Goal: Navigation & Orientation: Find specific page/section

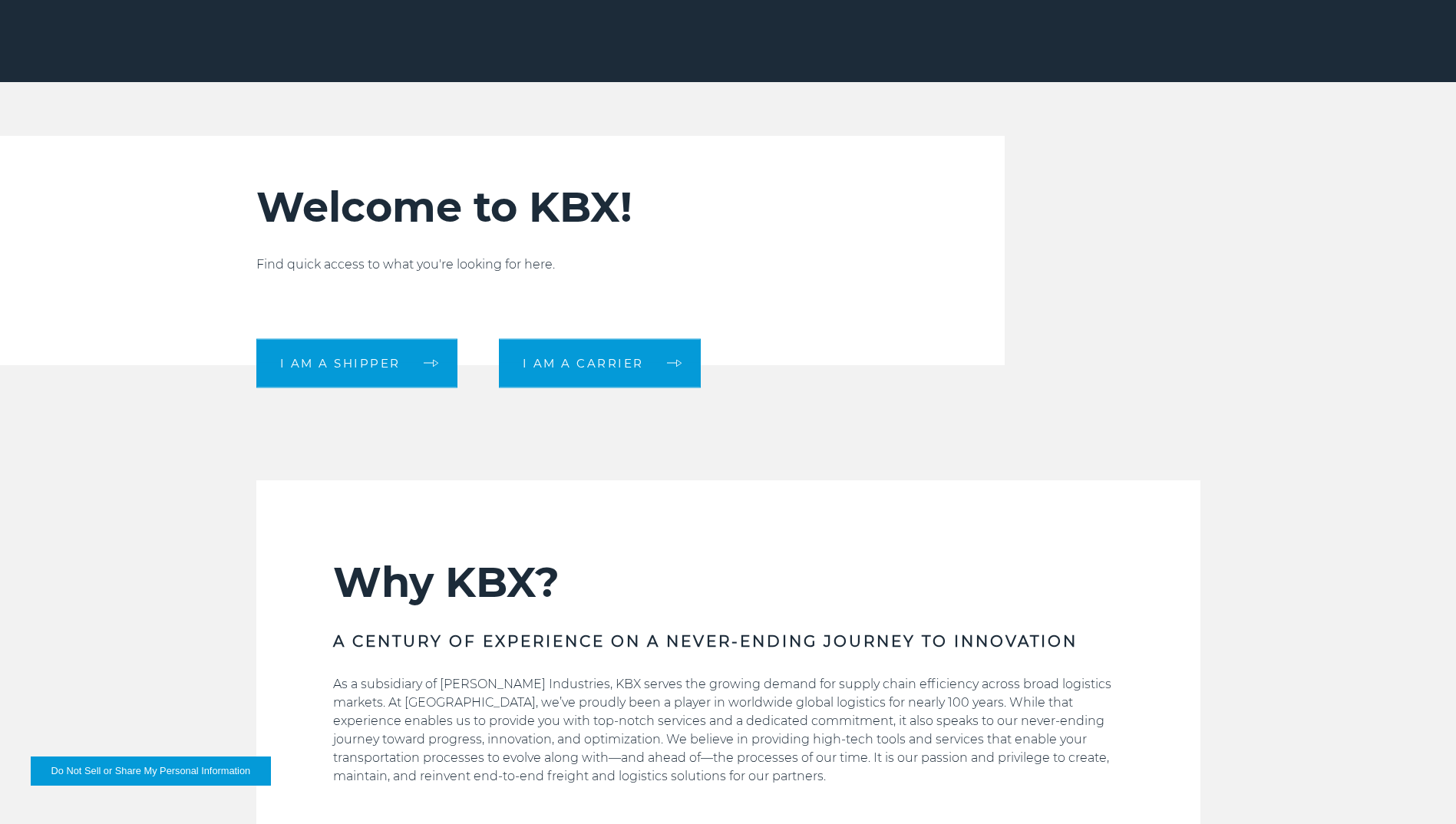
scroll to position [538, 0]
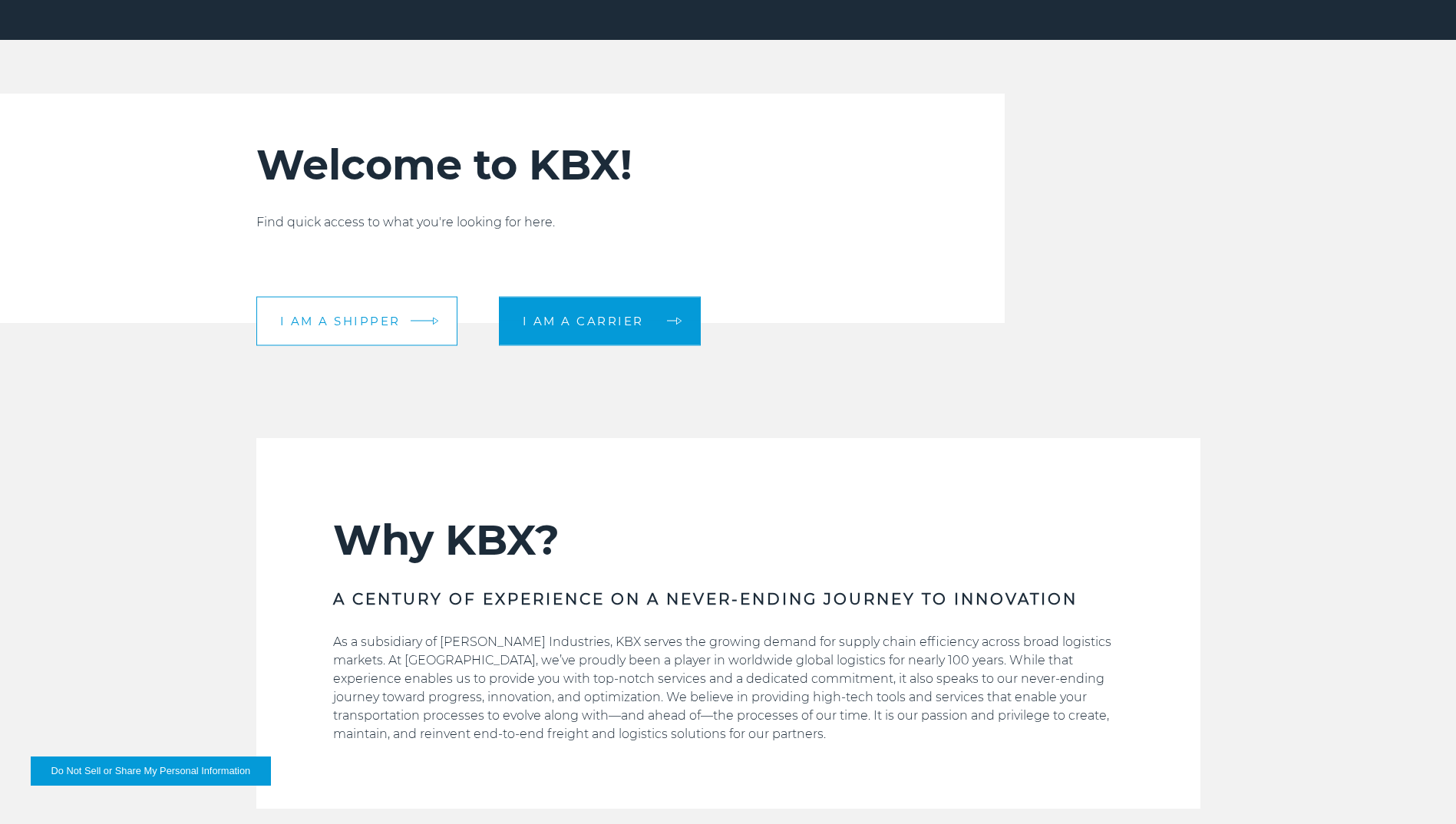
click at [335, 310] on link "I am a shipper" at bounding box center [357, 321] width 202 height 49
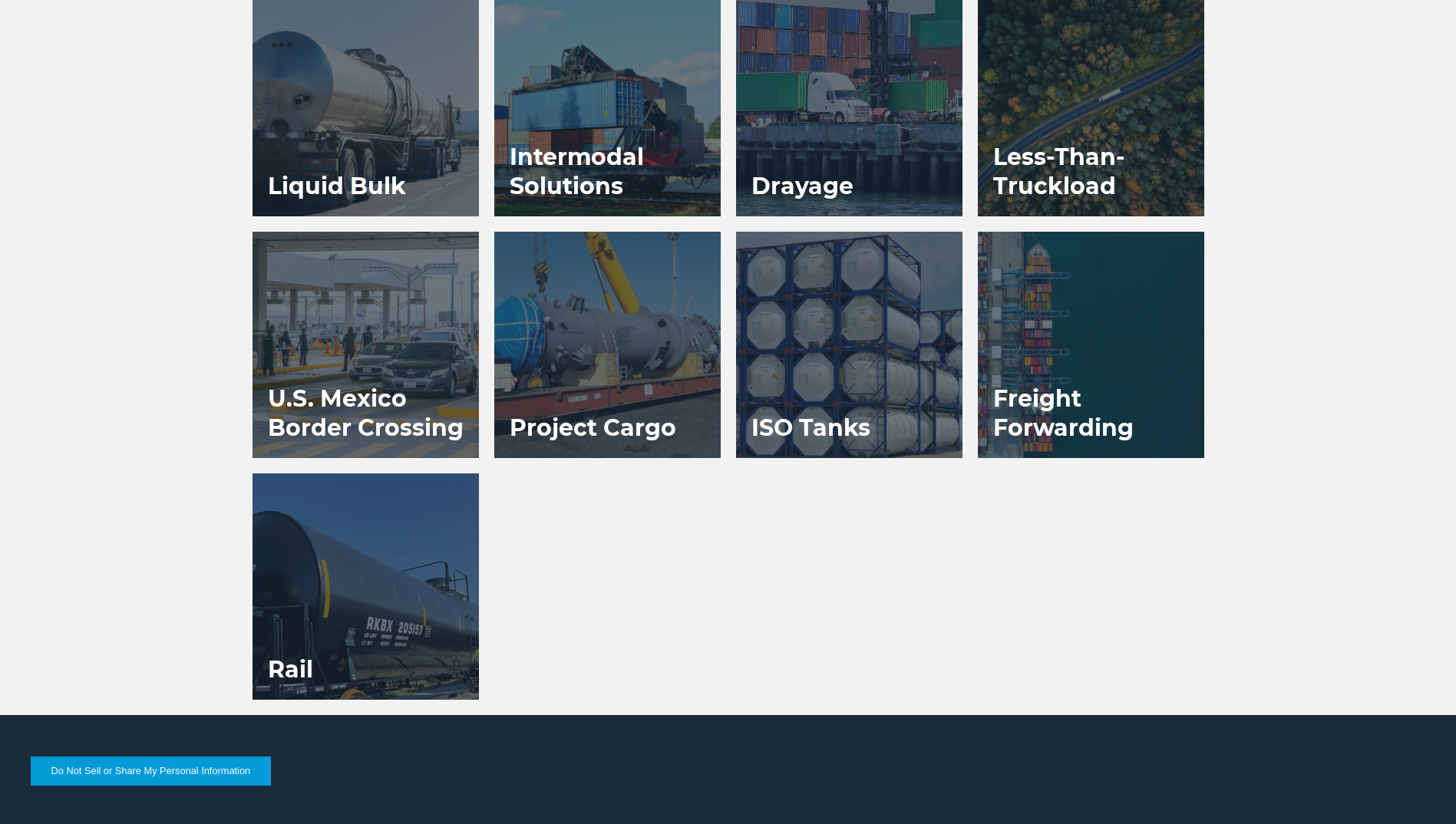
scroll to position [1231, 0]
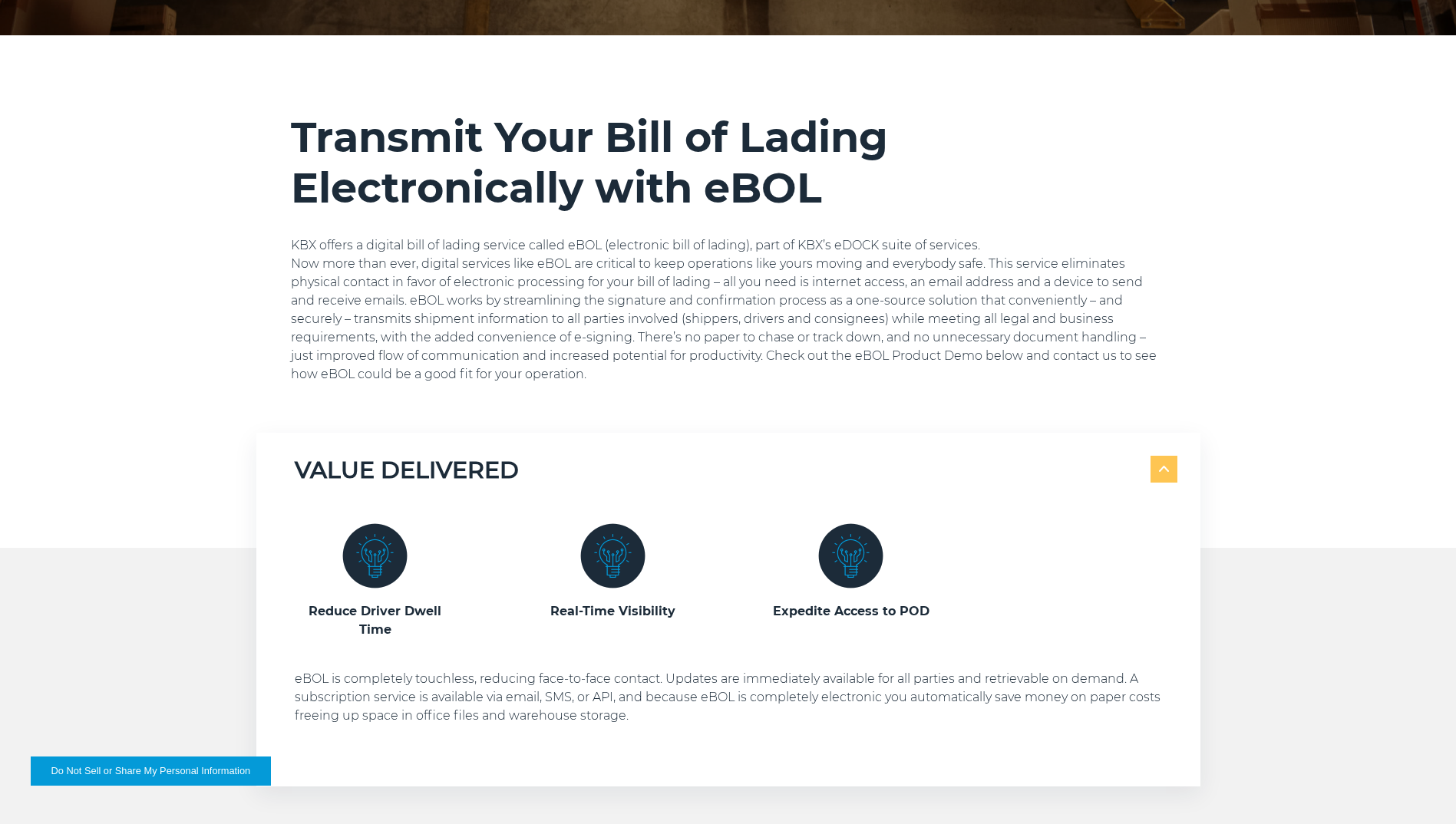
scroll to position [540, 0]
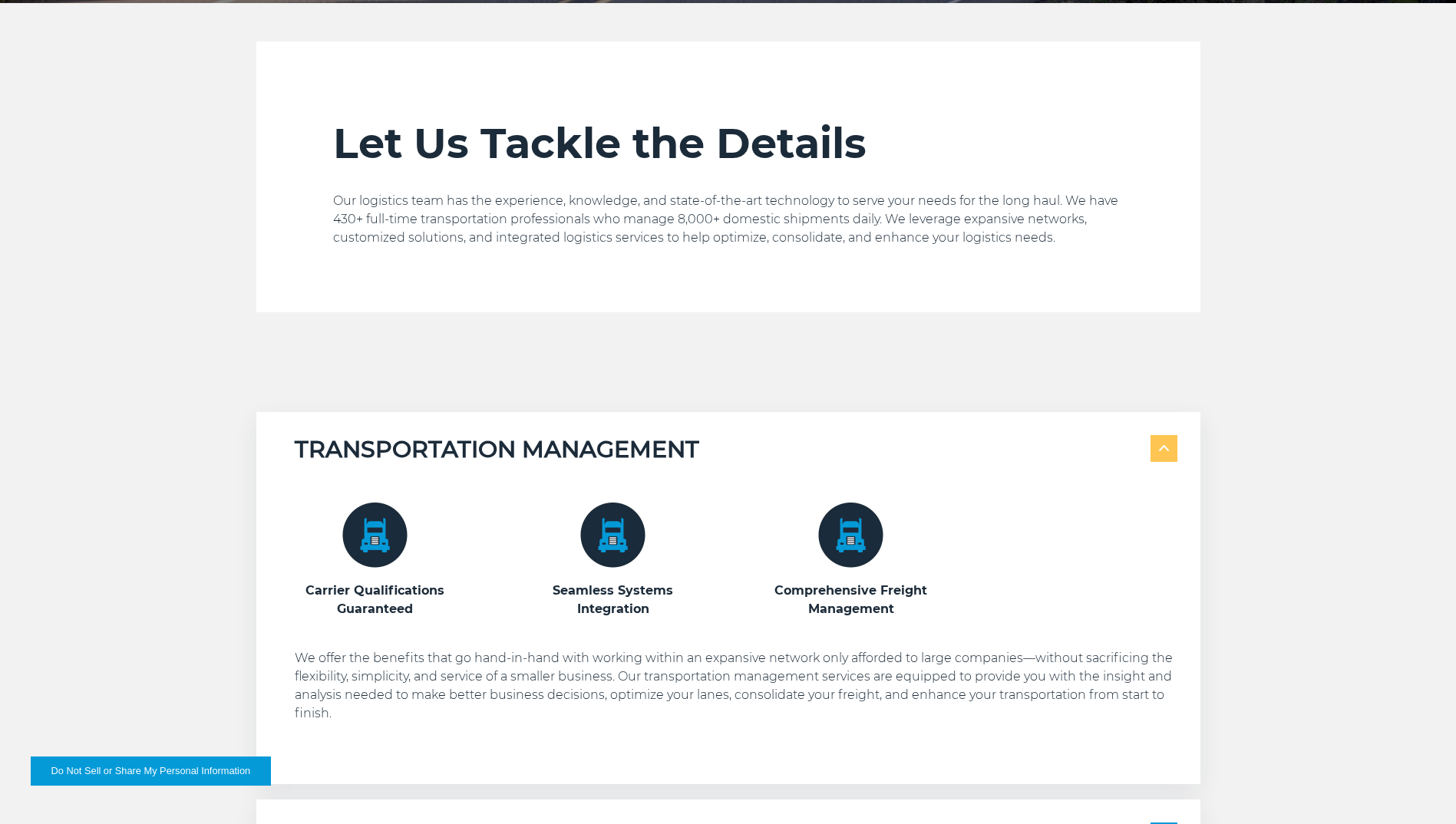
scroll to position [538, 0]
